Goal: Task Accomplishment & Management: Manage account settings

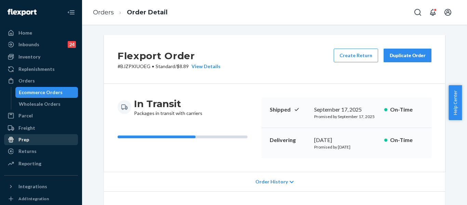
scroll to position [68, 0]
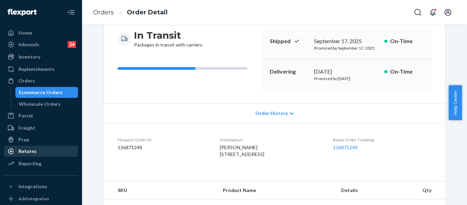
click at [33, 147] on div "Returns" at bounding box center [41, 151] width 73 height 10
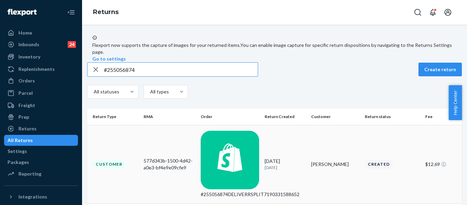
type input "#255056874"
click at [265, 165] on p "[DATE]" at bounding box center [285, 168] width 41 height 6
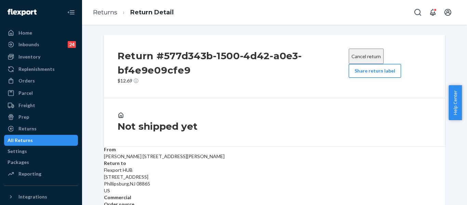
click at [374, 75] on button "Share return label" at bounding box center [375, 71] width 52 height 14
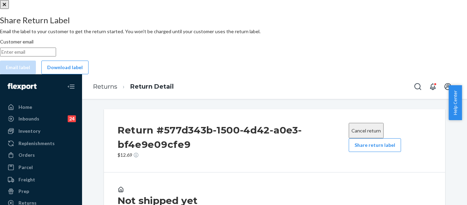
click at [56, 56] on input "Customer email" at bounding box center [28, 52] width 56 height 9
paste input "[EMAIL_ADDRESS][DOMAIN_NAME]."
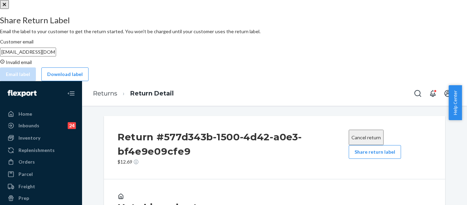
click at [56, 56] on input "[EMAIL_ADDRESS][DOMAIN_NAME]." at bounding box center [28, 52] width 56 height 9
drag, startPoint x: 223, startPoint y: 111, endPoint x: 162, endPoint y: 113, distance: 60.9
click at [56, 56] on input "[EMAIL_ADDRESS][DOMAIN_NAME]." at bounding box center [28, 52] width 56 height 9
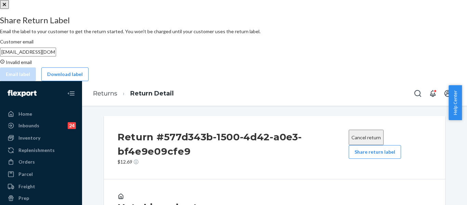
paste input "email"
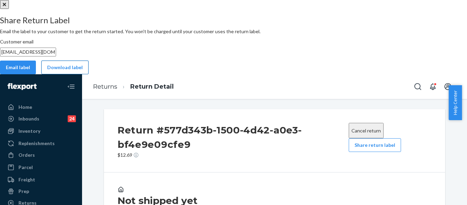
type input "[EMAIL_ADDRESS][DOMAIN_NAME]"
click at [89, 74] on button "Download label" at bounding box center [64, 68] width 47 height 14
